Goal: Find contact information: Find contact information

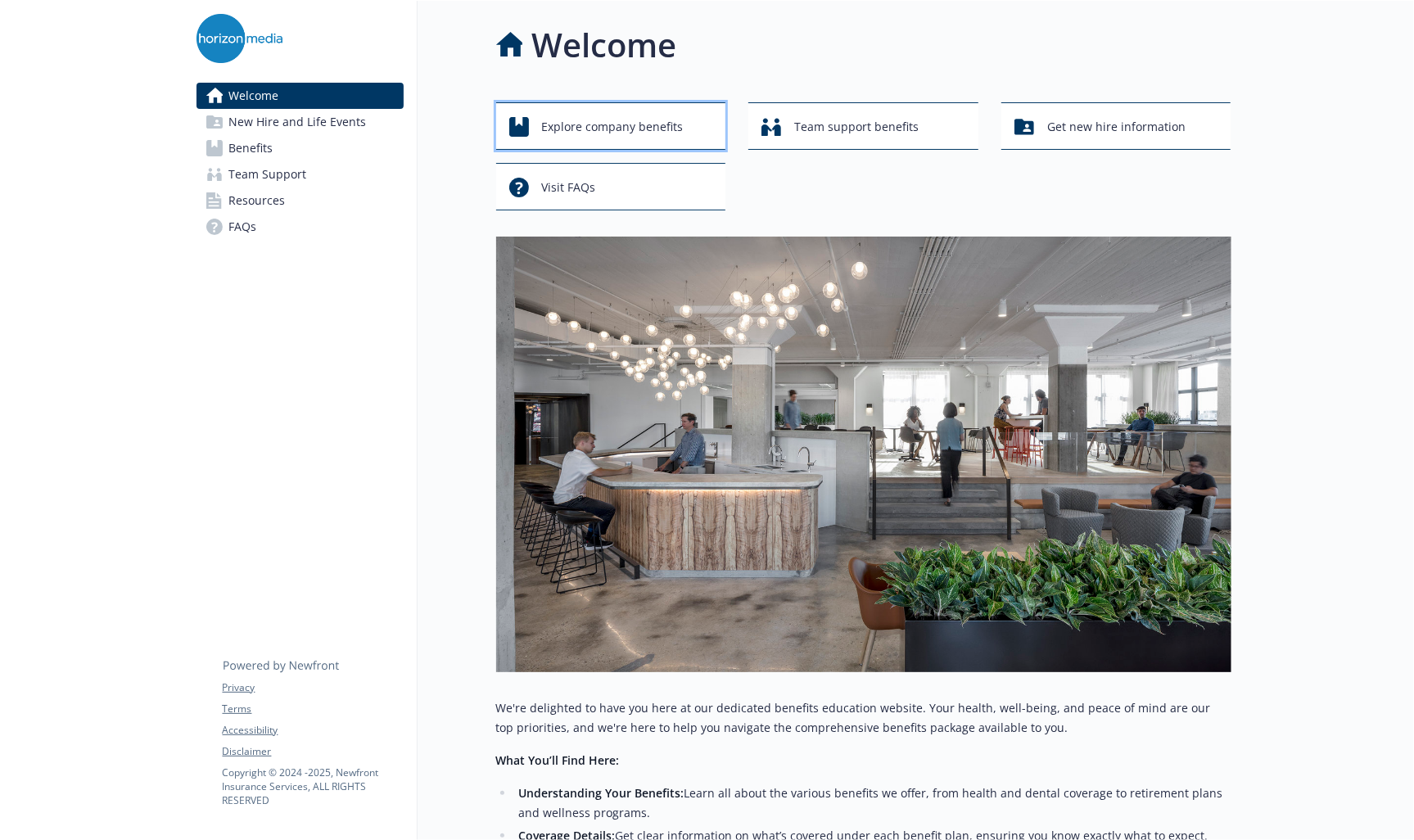
click at [652, 109] on button "Explore company benefits" at bounding box center [610, 126] width 230 height 47
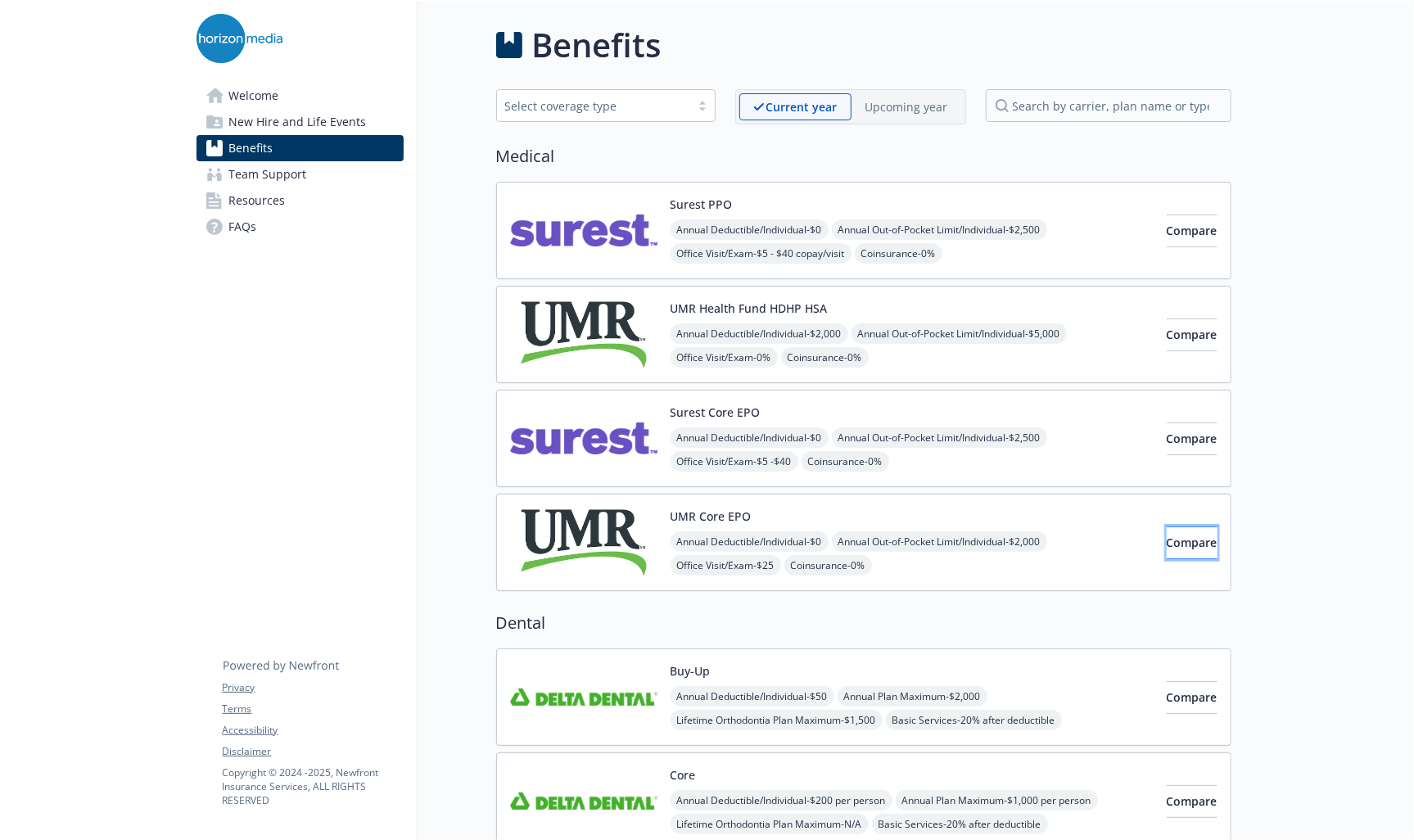
click at [1167, 526] on button "Compare" at bounding box center [1193, 542] width 51 height 33
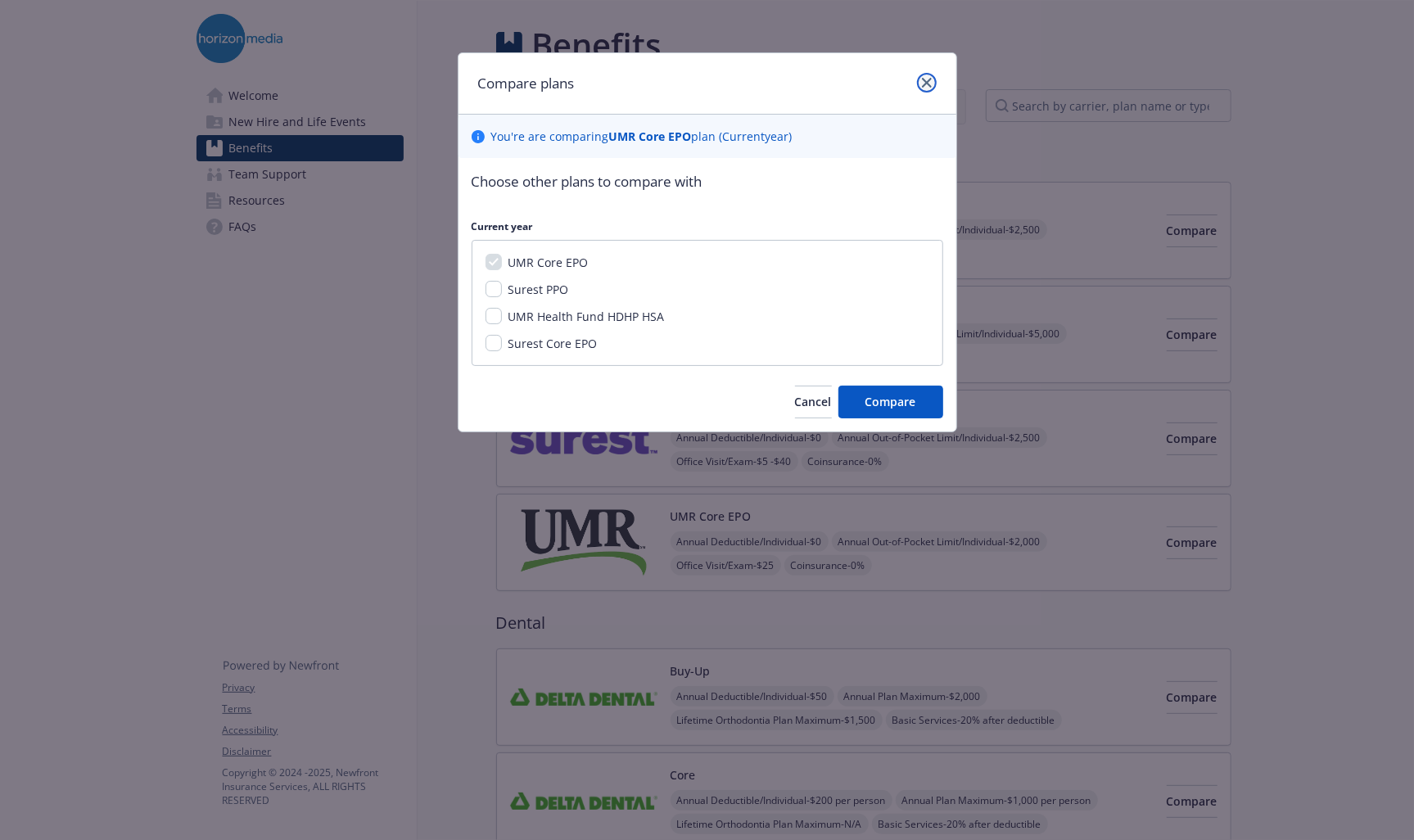
click at [930, 78] on icon "close" at bounding box center [927, 82] width 9 height 9
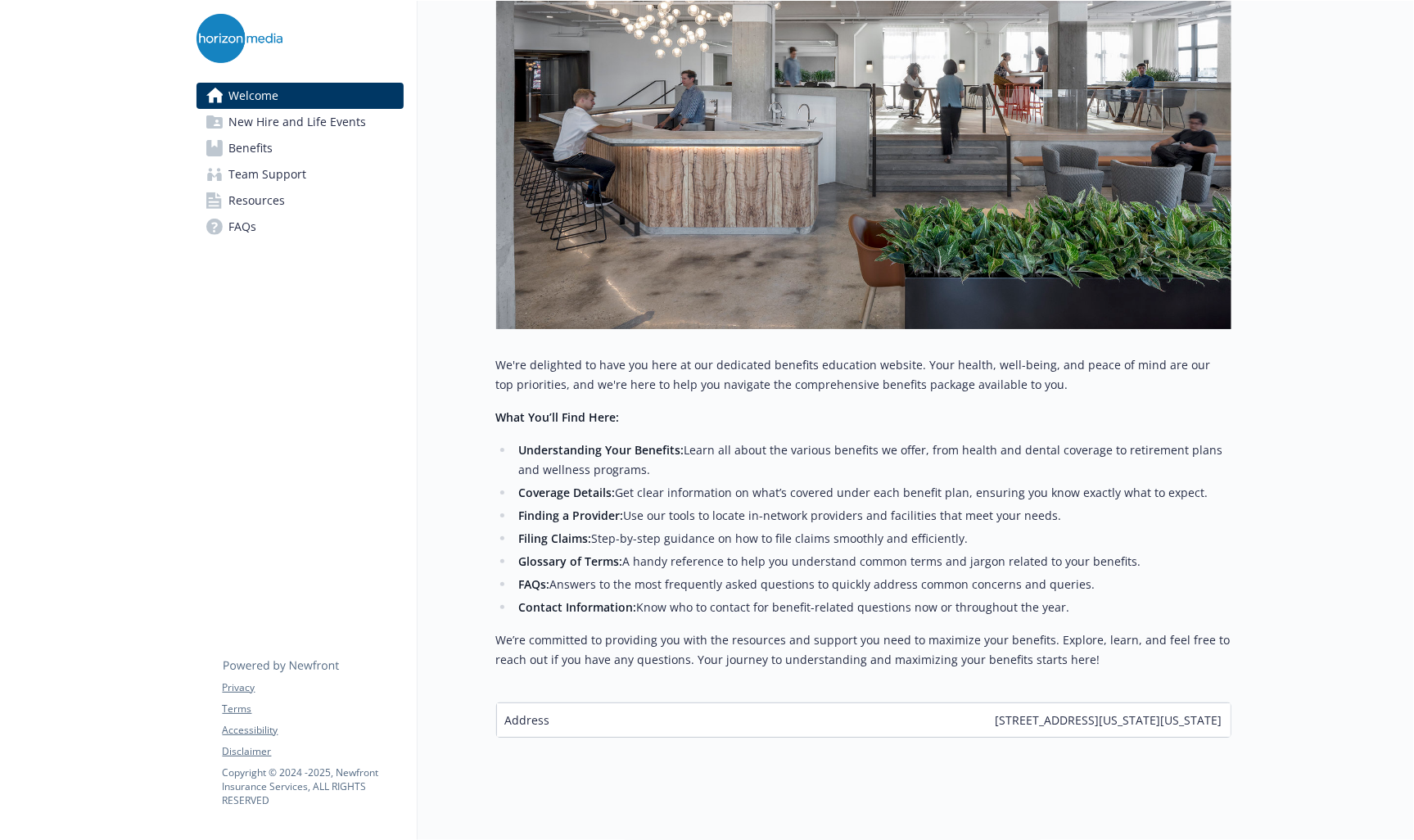
scroll to position [370, 0]
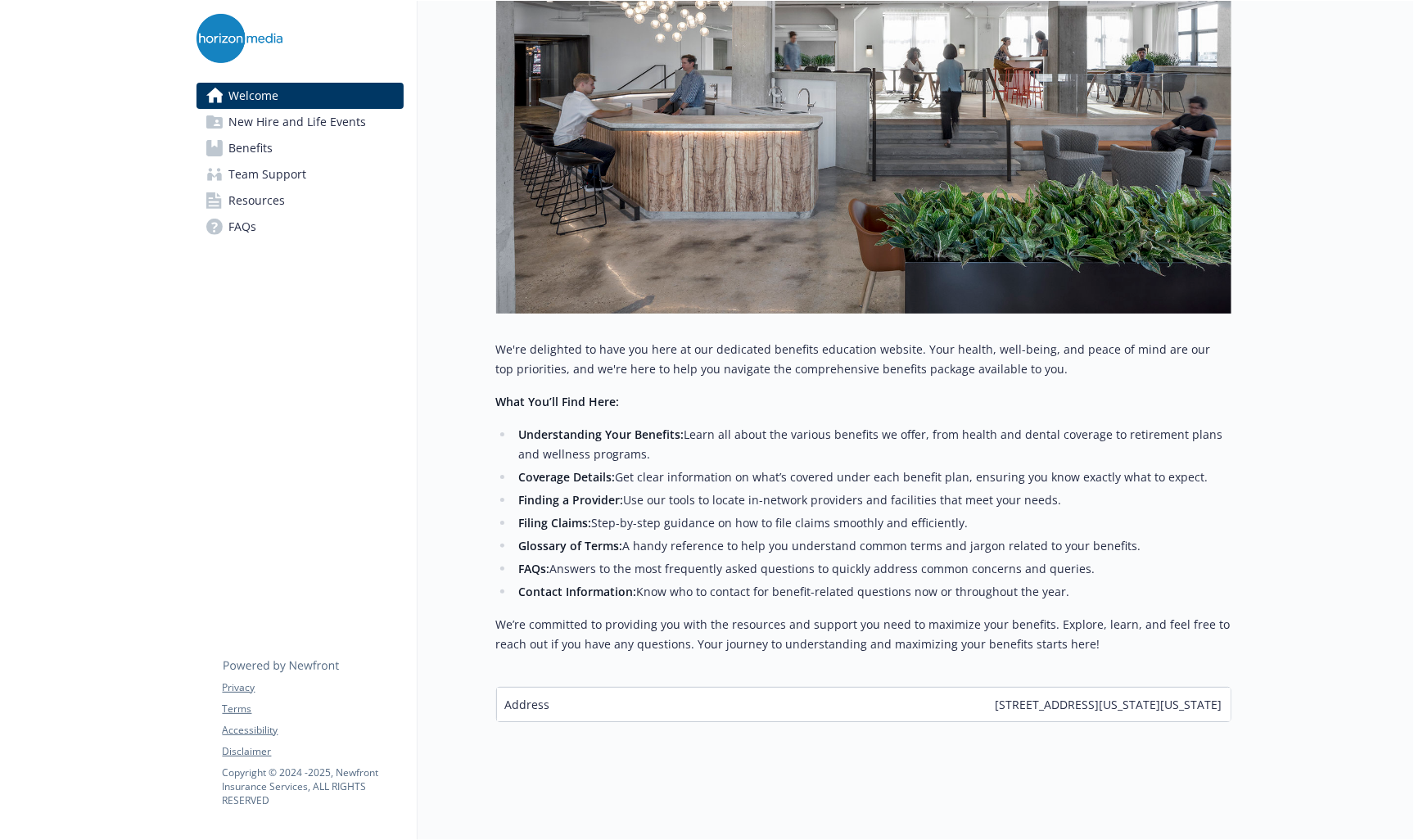
click at [250, 163] on span "Team Support" at bounding box center [268, 174] width 78 height 26
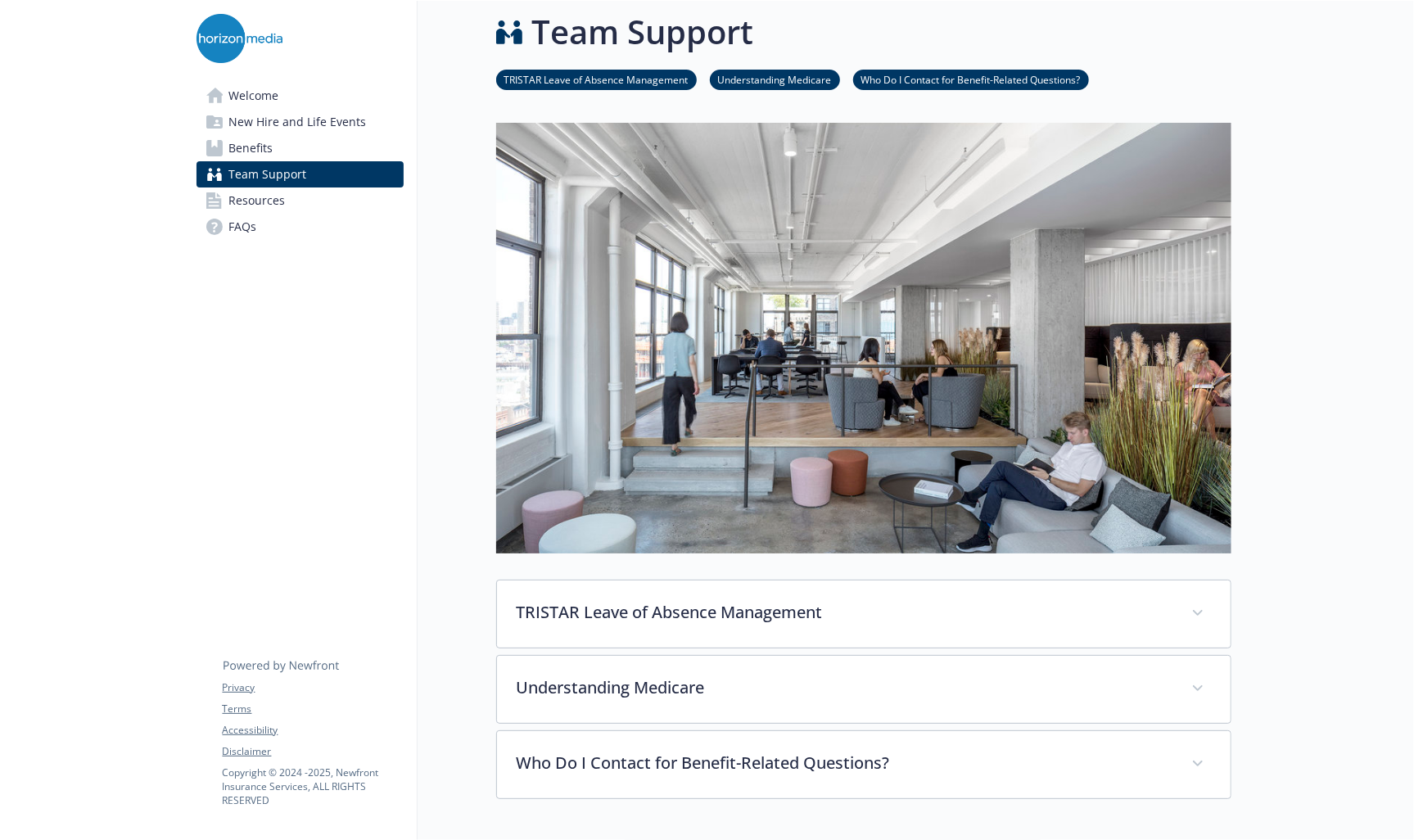
click at [249, 149] on span "Benefits" at bounding box center [251, 149] width 44 height 26
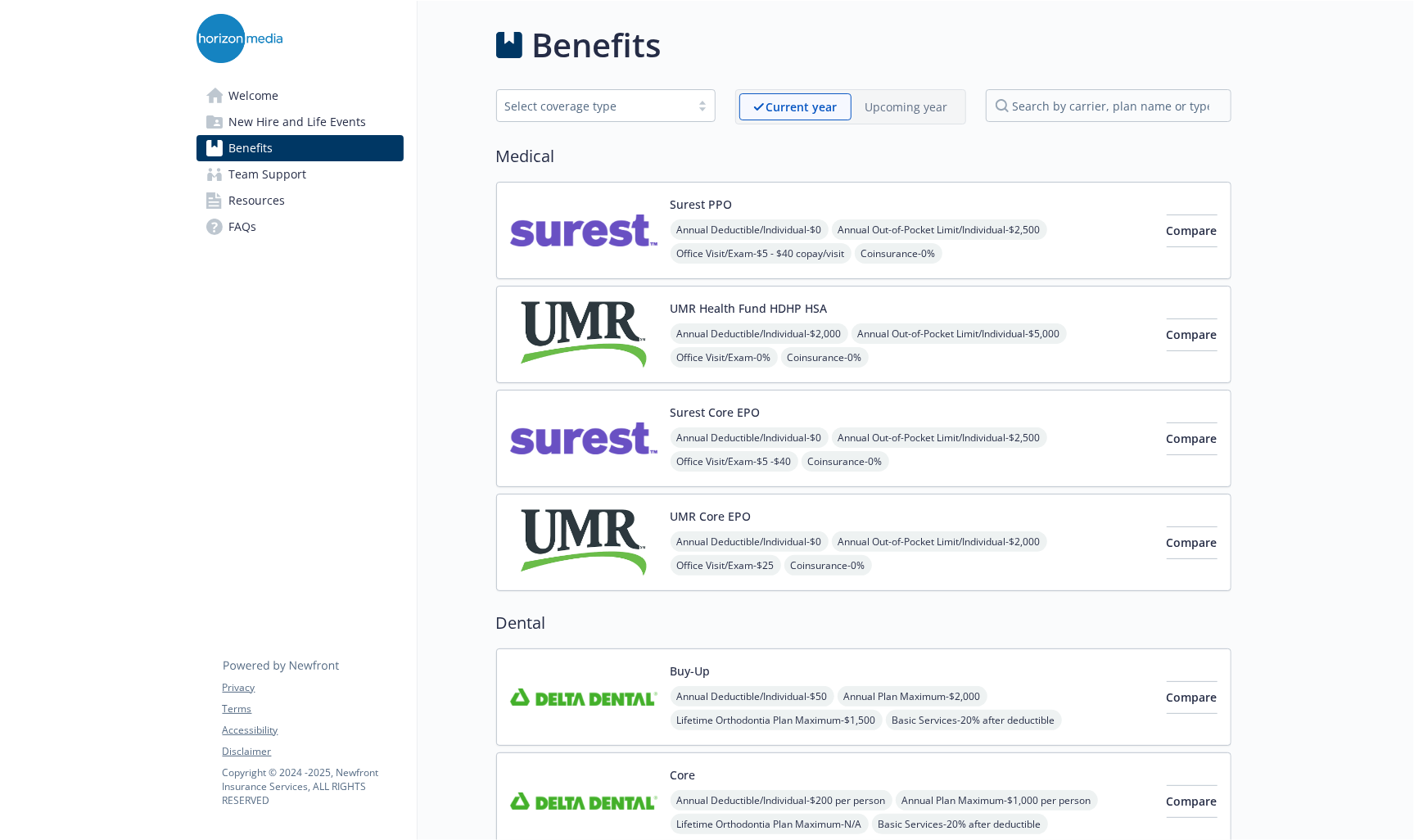
click at [301, 174] on span "Team Support" at bounding box center [268, 174] width 78 height 26
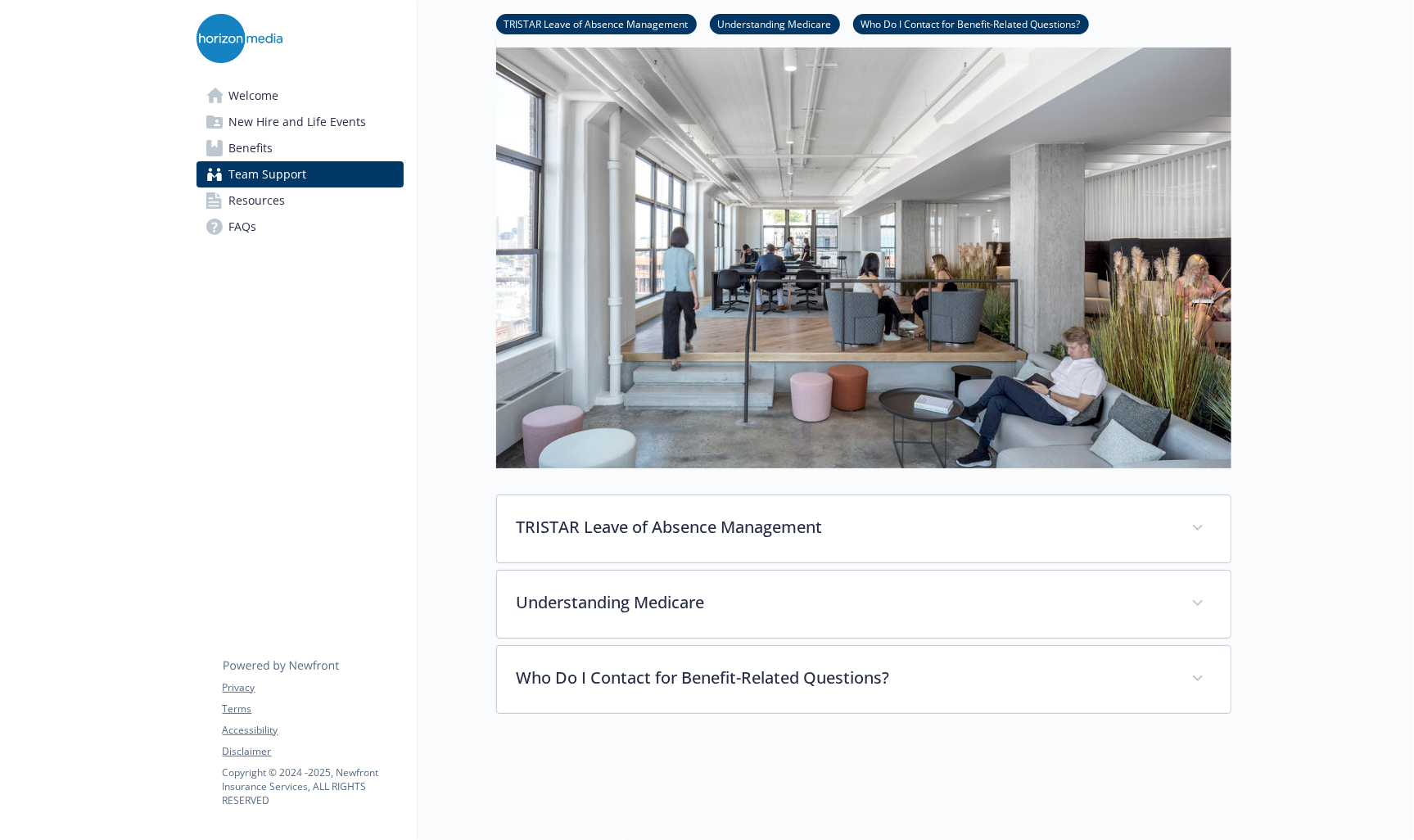
scroll to position [164, 0]
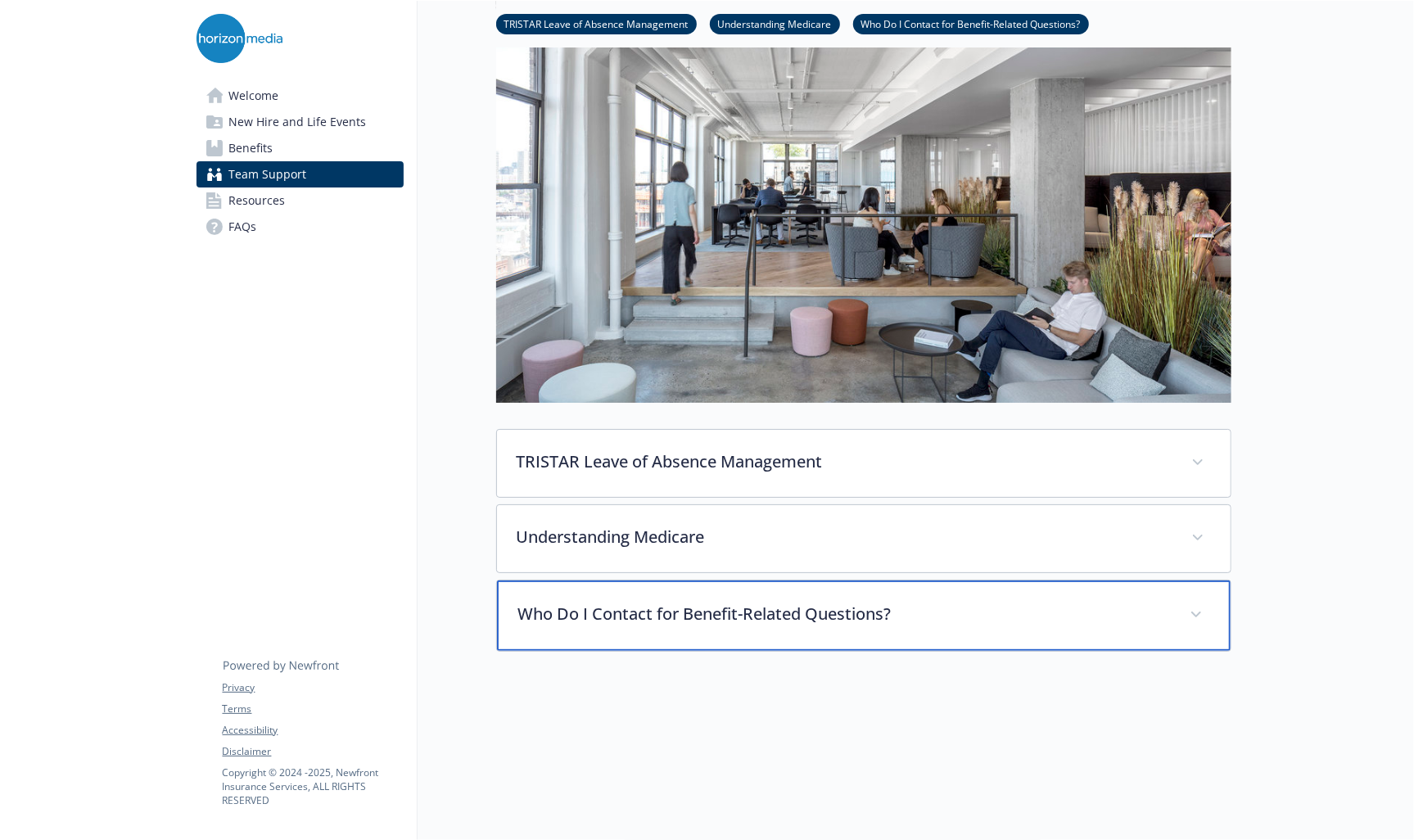
click at [684, 611] on p "Who Do I Contact for Benefit-Related Questions?" at bounding box center [844, 614] width 652 height 25
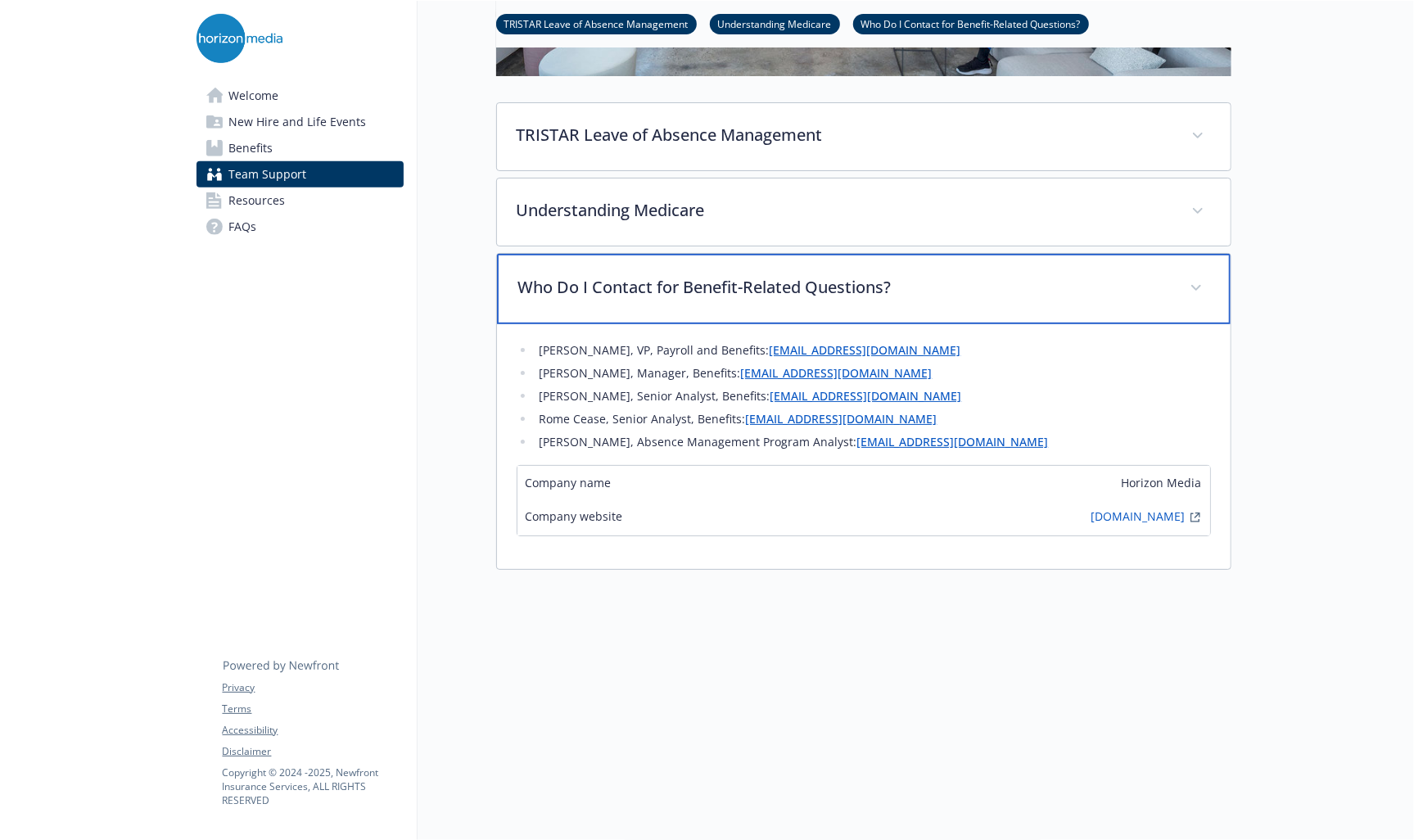
scroll to position [491, 0]
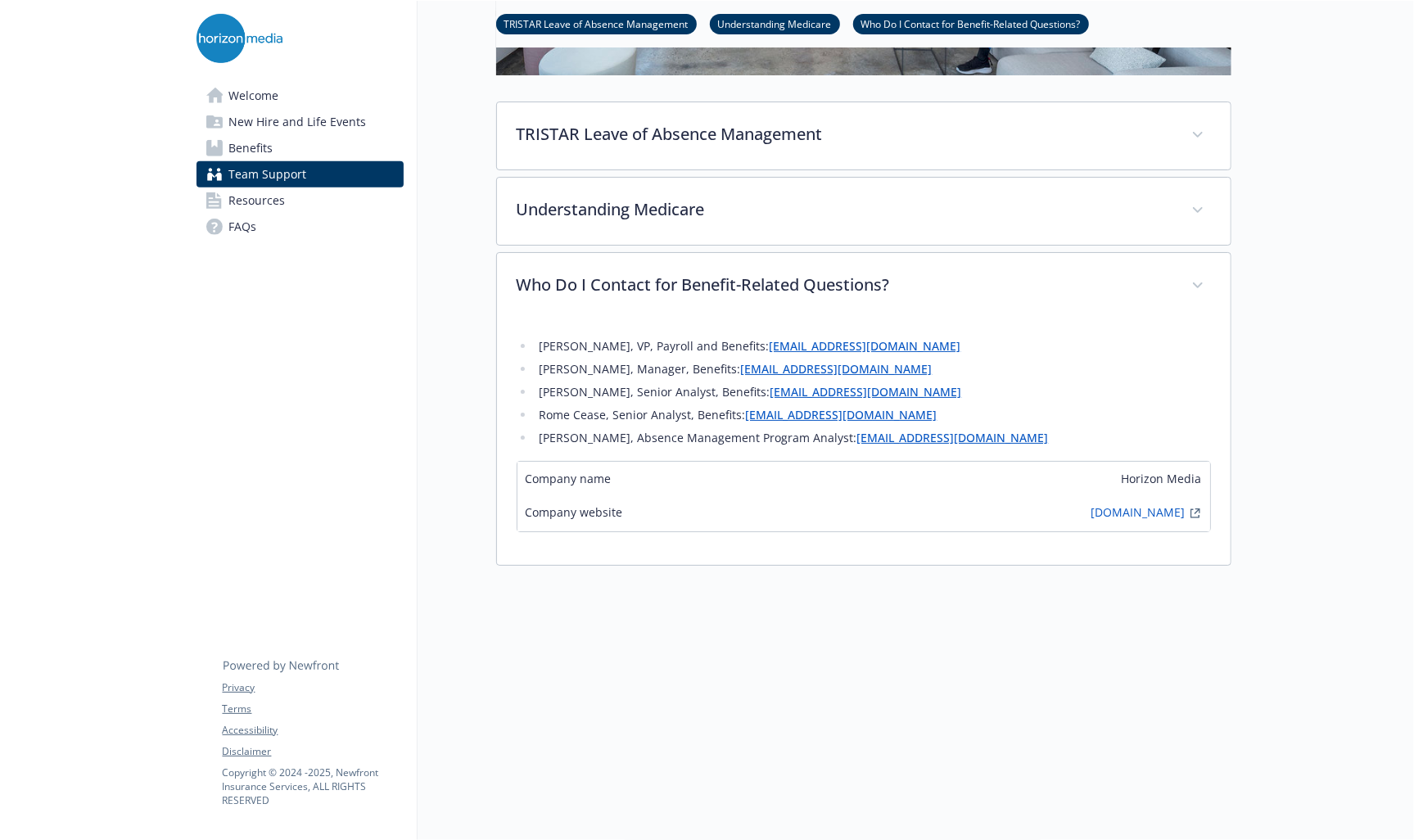
click at [917, 660] on div at bounding box center [863, 668] width 735 height 204
drag, startPoint x: 953, startPoint y: 350, endPoint x: 766, endPoint y: 341, distance: 187.2
click at [766, 341] on li "Susana Mignone, VP, Payroll and Benefits: smignone@horizonmedia.com" at bounding box center [873, 346] width 677 height 20
copy link "smignone@horizonmedia.com"
drag, startPoint x: 916, startPoint y: 369, endPoint x: 725, endPoint y: 367, distance: 191.0
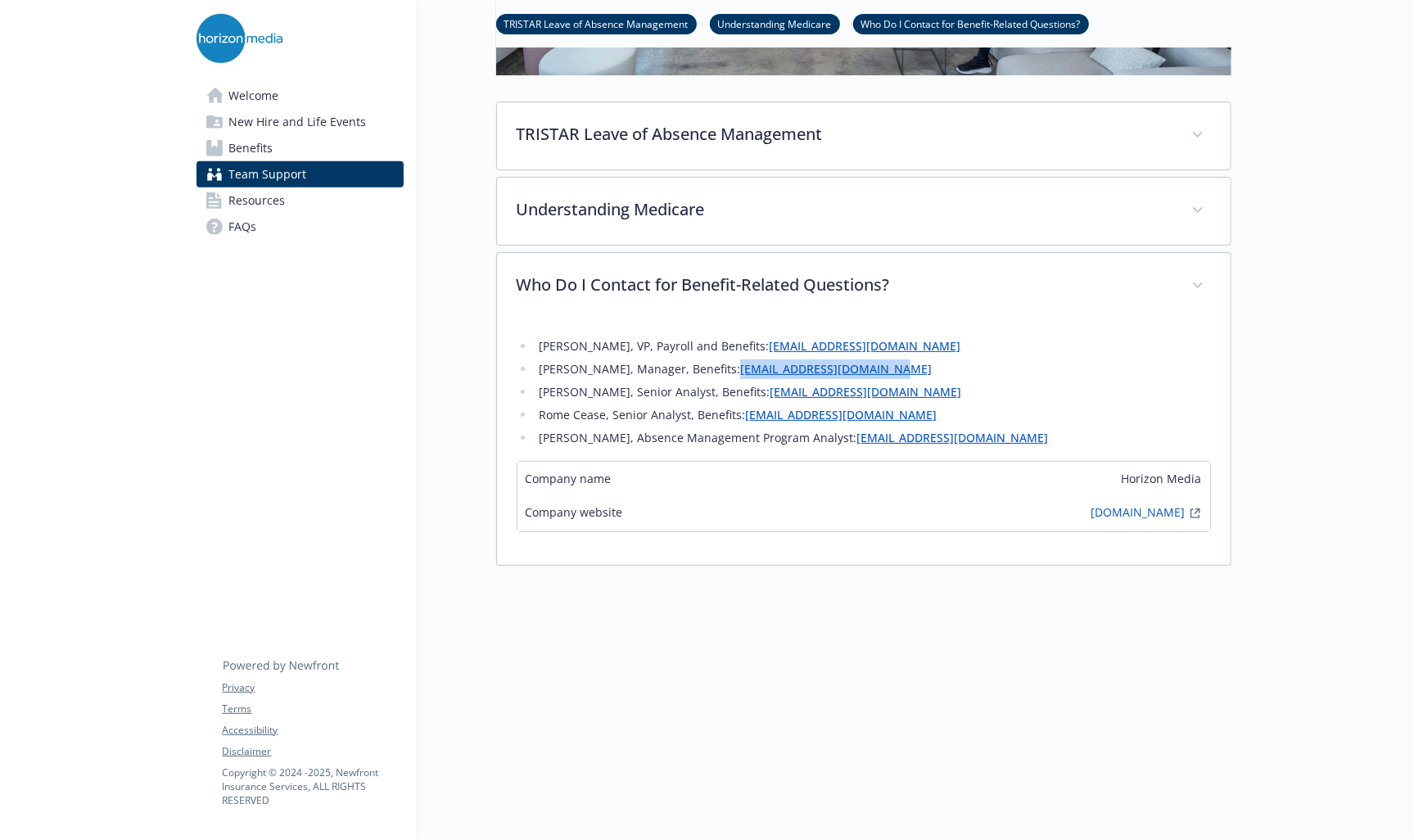
click at [725, 367] on li "Tyesha Turner, Manager, Benefits: tyturner@horizonmedia.com" at bounding box center [873, 369] width 677 height 20
copy link "tyturner@horizonmedia.com"
drag, startPoint x: 981, startPoint y: 379, endPoint x: 879, endPoint y: 379, distance: 102.0
click at [981, 379] on ul "Susana Mignone, VP, Payroll and Benefits: smignone@horizonmedia.com Tyesha Turn…" at bounding box center [864, 393] width 695 height 112
drag, startPoint x: 902, startPoint y: 394, endPoint x: 738, endPoint y: 389, distance: 164.1
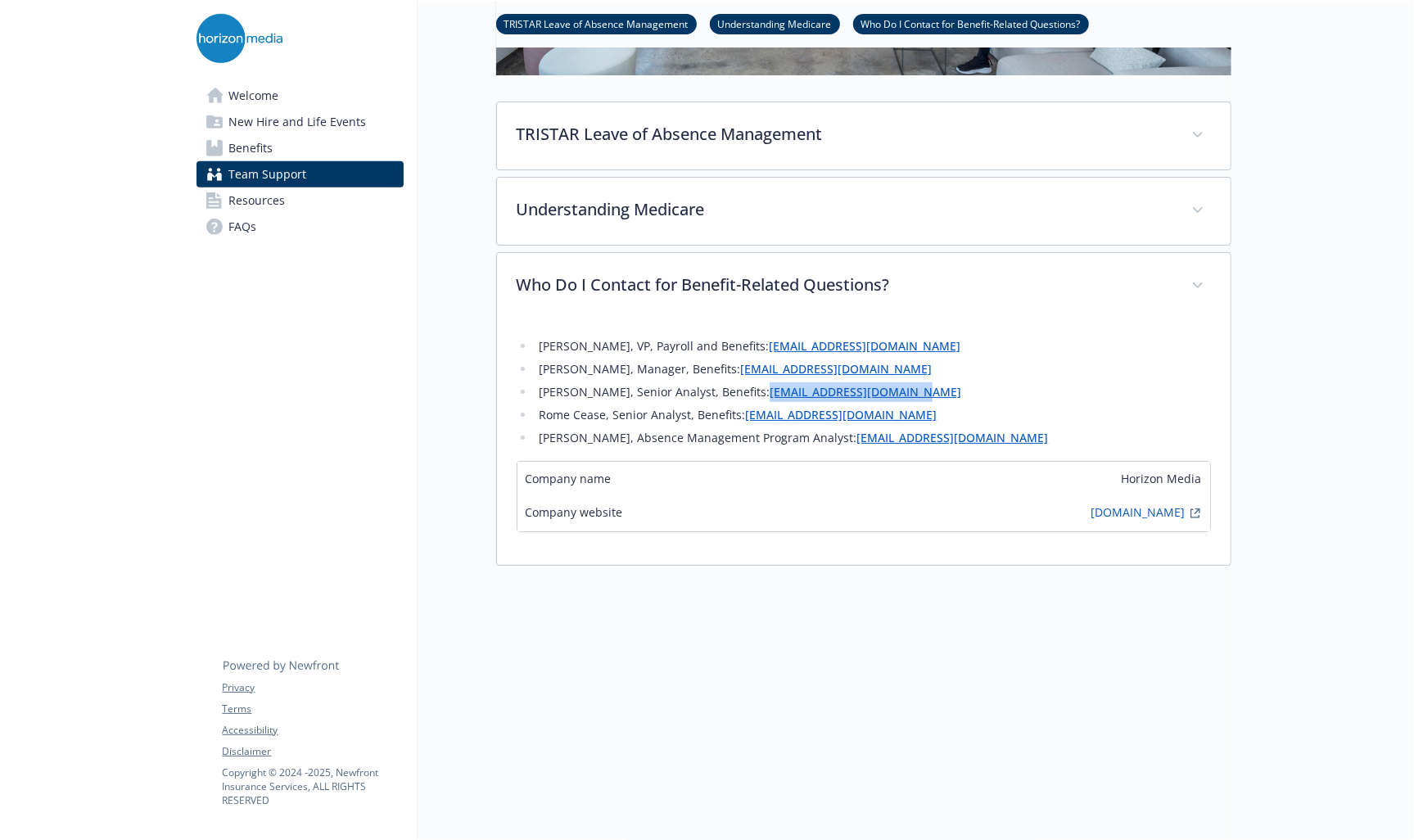
click at [738, 389] on li "Tricia Singh, Senior Analyst, Benefits: trsingh@horizonmedia.com" at bounding box center [873, 392] width 677 height 20
copy link "trsingh@horizonmedia.com"
drag, startPoint x: 1054, startPoint y: 362, endPoint x: 902, endPoint y: 409, distance: 159.1
click at [1054, 362] on li "Tyesha Turner, Manager, Benefits: tyturner@horizonmedia.com" at bounding box center [873, 369] width 677 height 20
drag, startPoint x: 899, startPoint y: 418, endPoint x: 742, endPoint y: 408, distance: 157.3
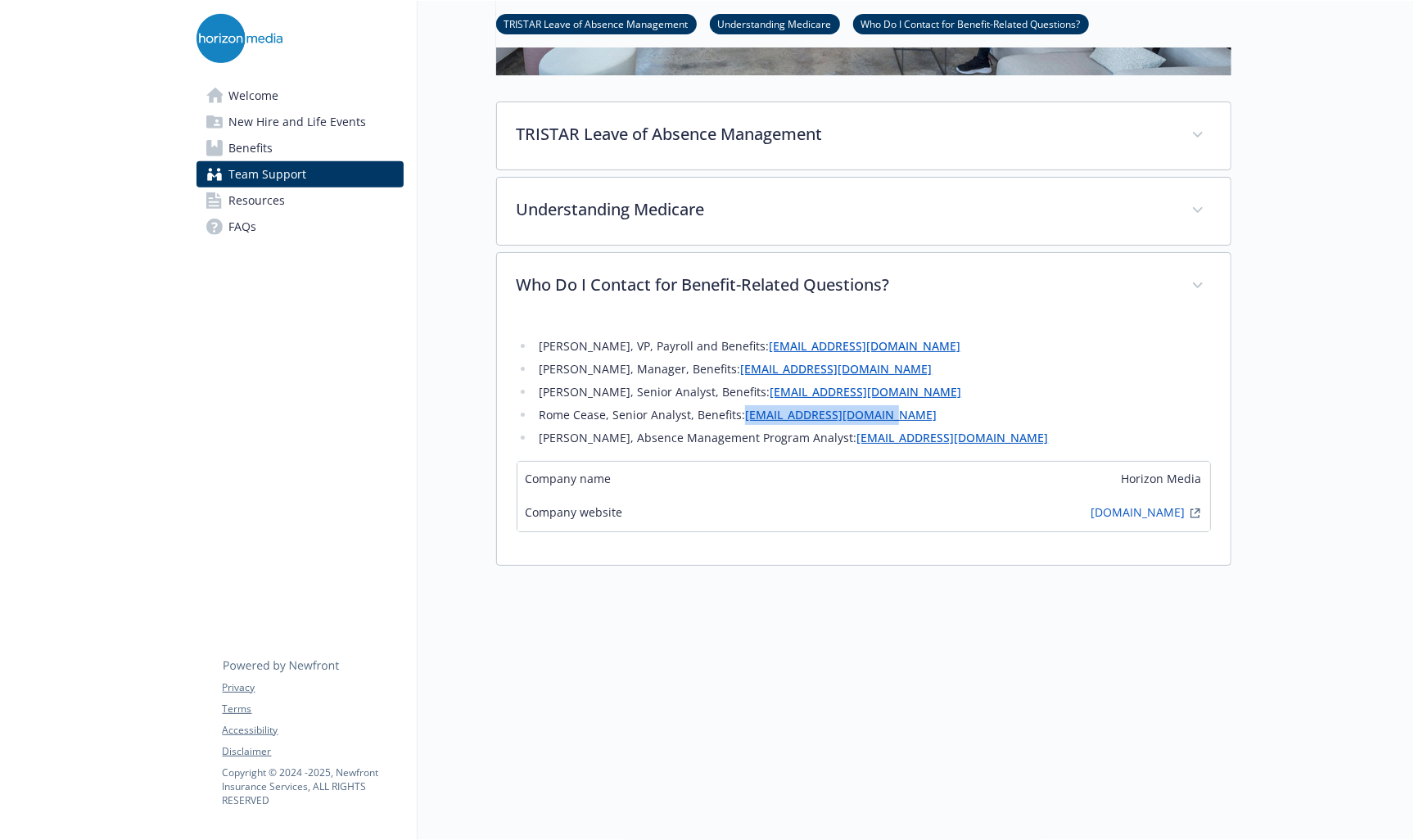
click at [742, 408] on li "Rome Cease, Senior Analyst, Benefits: rcease@horizonmedia.com" at bounding box center [873, 414] width 677 height 20
copy link "rcease@horizonmedia.com"
drag, startPoint x: 1022, startPoint y: 433, endPoint x: 840, endPoint y: 443, distance: 182.3
click at [840, 443] on li "Leysa Williams, Absence Management Program Analyst: lwilliams@horizonmedia.com" at bounding box center [873, 437] width 677 height 20
copy link "lwilliams@horizonmedia.com"
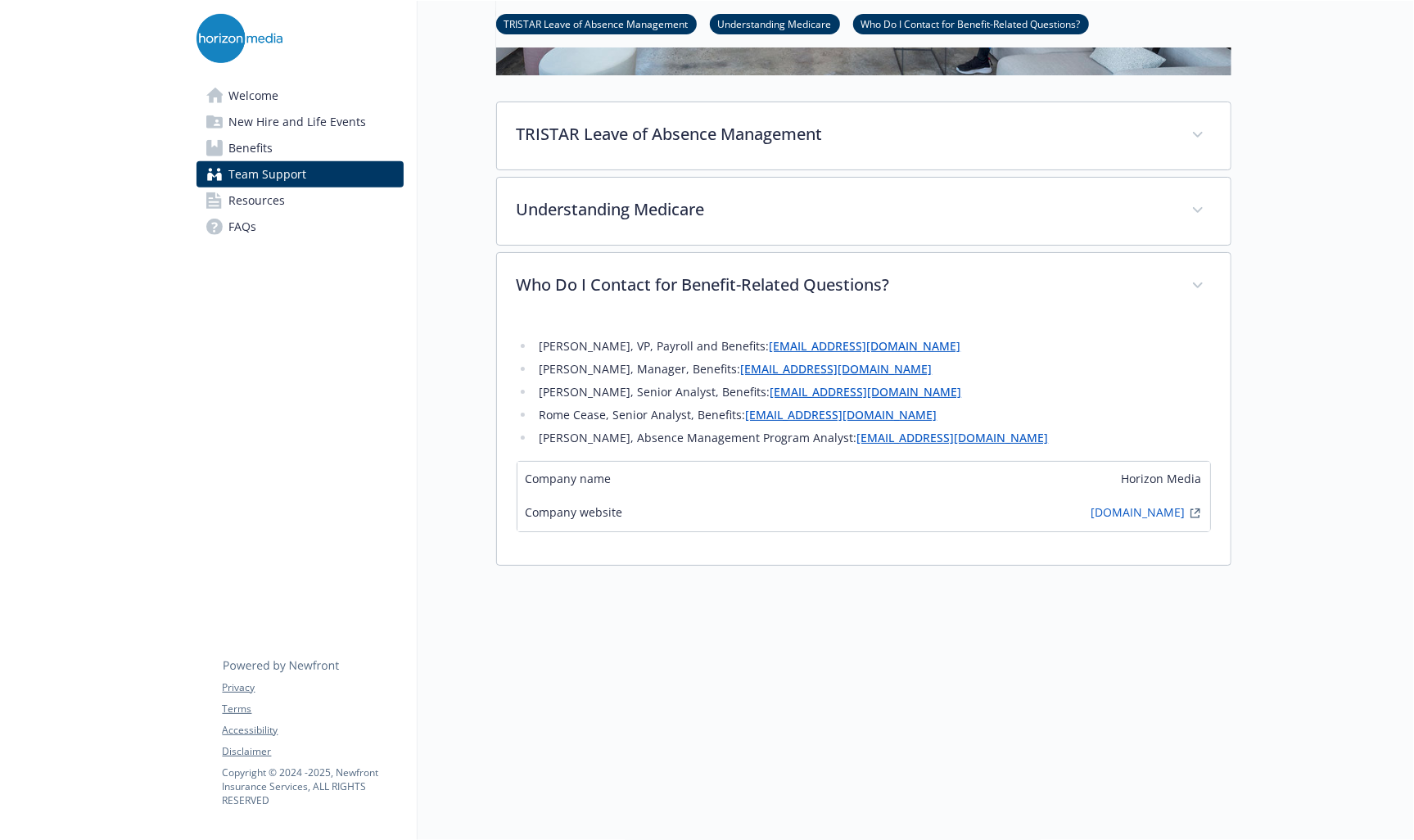
drag, startPoint x: 1321, startPoint y: 147, endPoint x: 801, endPoint y: 15, distance: 536.5
click at [1323, 145] on div at bounding box center [1323, 199] width 184 height 1378
